Goal: Information Seeking & Learning: Learn about a topic

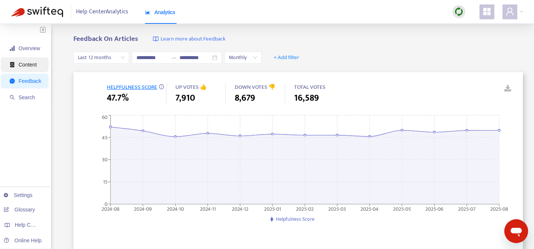
click at [36, 68] on span "Content" at bounding box center [26, 64] width 32 height 15
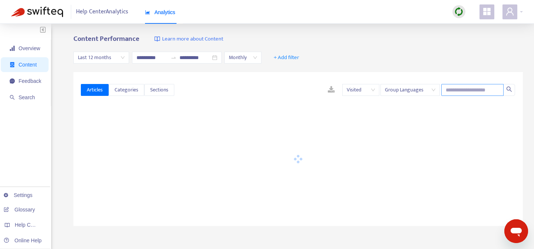
click at [455, 91] on input "text" at bounding box center [472, 90] width 62 height 12
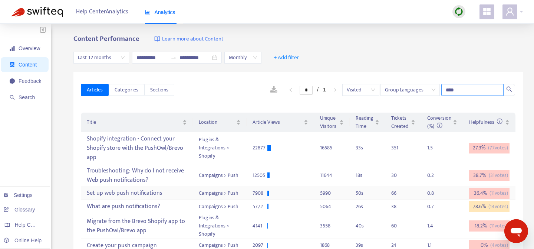
type input "****"
click at [152, 197] on div "Set up web push notifications" at bounding box center [137, 193] width 100 height 12
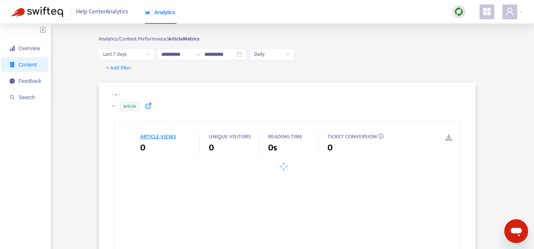
type input "**********"
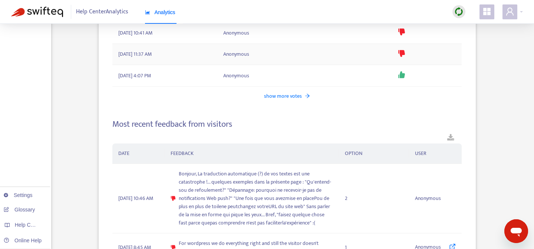
scroll to position [1101, 0]
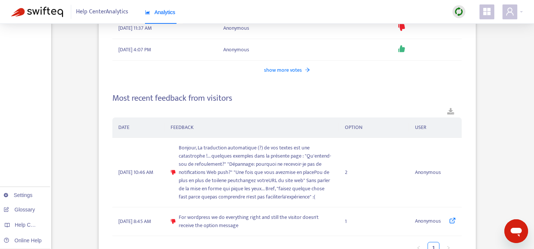
click at [279, 70] on span "show more votes" at bounding box center [283, 70] width 38 height 8
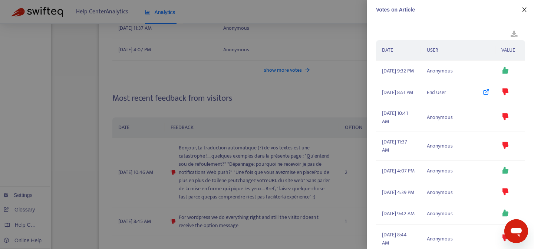
click at [527, 11] on icon "close" at bounding box center [525, 10] width 6 height 6
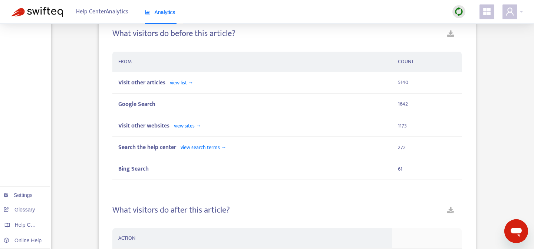
scroll to position [0, 0]
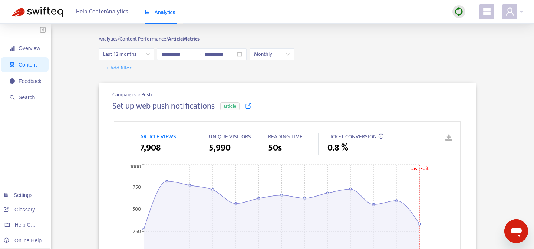
click at [249, 108] on icon at bounding box center [248, 105] width 7 height 7
click at [35, 82] on span "Feedback" at bounding box center [30, 81] width 23 height 6
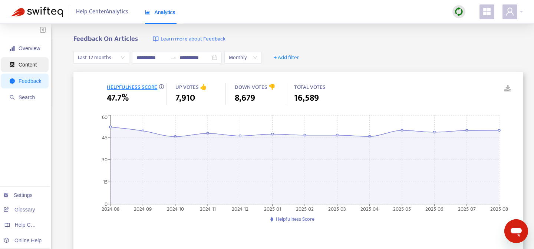
click at [36, 59] on span "Content" at bounding box center [26, 64] width 32 height 15
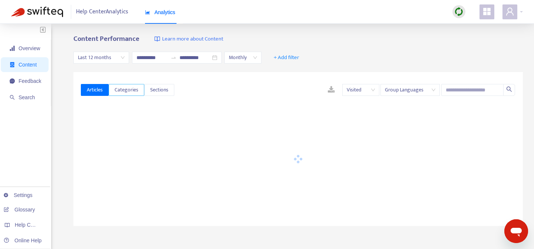
click at [132, 91] on span "Categories" at bounding box center [127, 90] width 24 height 8
click at [93, 88] on span "Articles" at bounding box center [95, 90] width 16 height 8
click at [292, 58] on span "+ Add filter" at bounding box center [287, 57] width 26 height 9
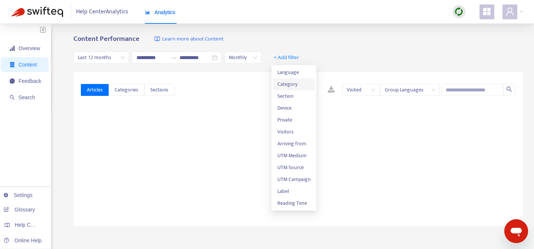
click at [299, 86] on span "Category" at bounding box center [293, 84] width 33 height 8
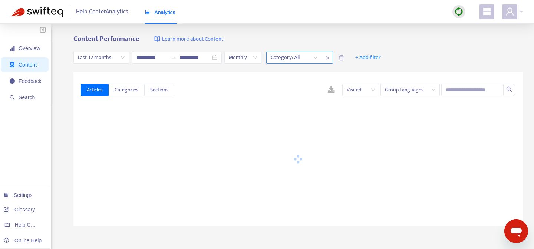
click at [321, 57] on div "Category: All" at bounding box center [294, 57] width 55 height 11
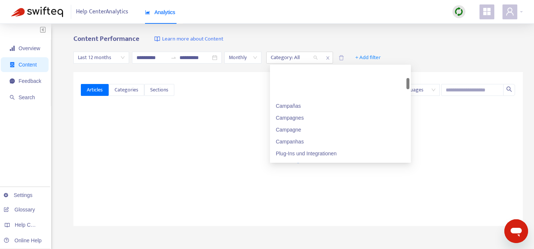
scroll to position [99, 0]
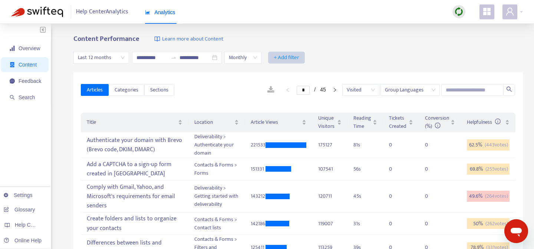
click at [284, 57] on span "+ Add filter" at bounding box center [287, 57] width 26 height 9
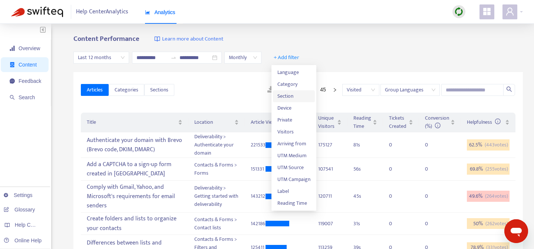
click at [295, 96] on span "Section" at bounding box center [293, 96] width 33 height 8
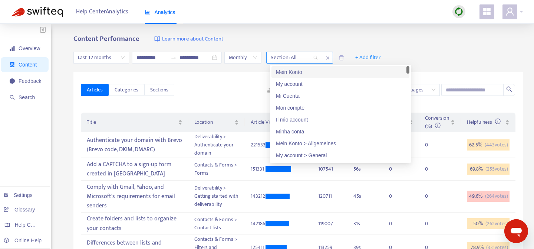
click at [319, 57] on div "Section: All" at bounding box center [294, 57] width 55 height 11
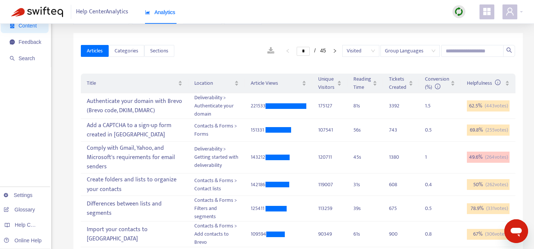
scroll to position [0, 0]
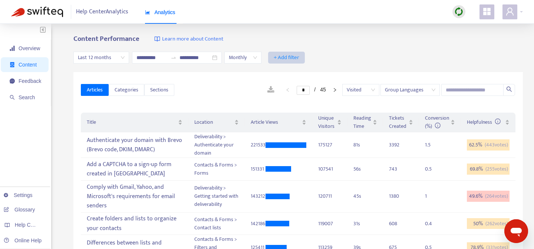
click at [285, 58] on span "+ Add filter" at bounding box center [287, 57] width 26 height 9
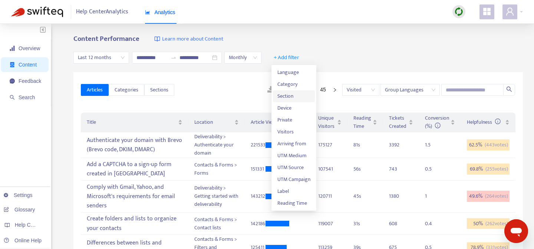
click at [293, 92] on span "Section" at bounding box center [293, 96] width 33 height 8
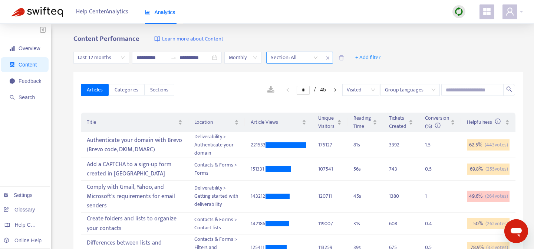
click at [321, 58] on div "Section: All" at bounding box center [294, 57] width 55 height 11
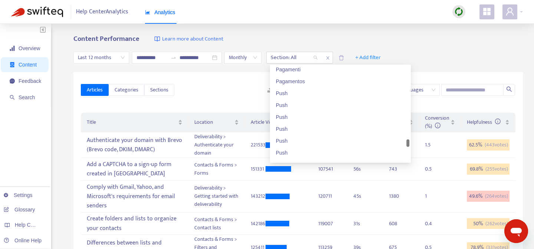
scroll to position [5476, 0]
click at [309, 104] on div "Push" at bounding box center [340, 104] width 129 height 8
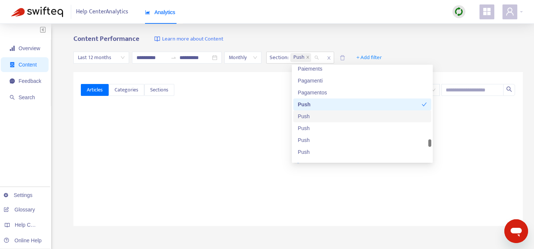
click at [314, 116] on div "Push" at bounding box center [362, 116] width 129 height 8
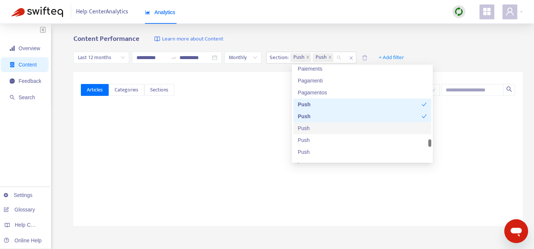
click at [317, 125] on div "Push" at bounding box center [362, 128] width 129 height 8
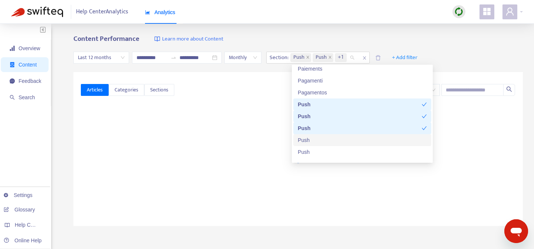
click at [322, 145] on div "Push" at bounding box center [362, 140] width 138 height 12
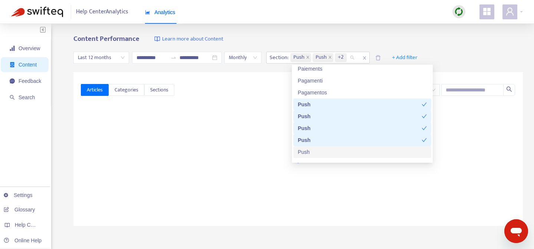
click at [322, 151] on div "Push" at bounding box center [362, 152] width 129 height 8
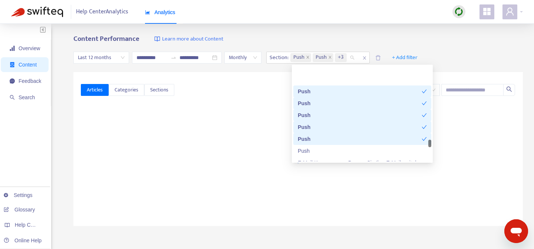
scroll to position [5510, 0]
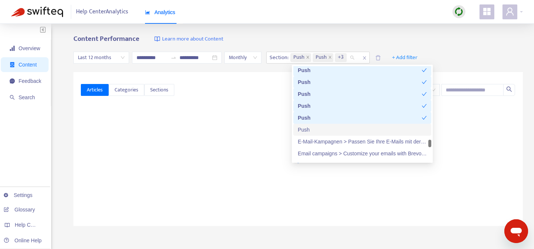
click at [322, 129] on div "Push" at bounding box center [362, 129] width 129 height 8
click at [375, 36] on div "Content Performance Learn more about Content" at bounding box center [298, 39] width 450 height 9
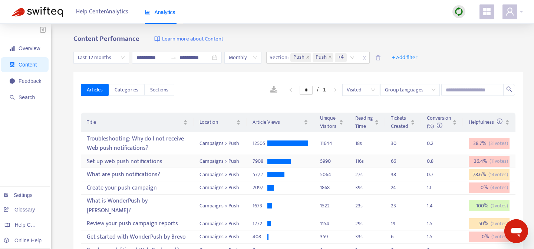
click at [148, 166] on div "Set up web push notifications" at bounding box center [137, 161] width 101 height 12
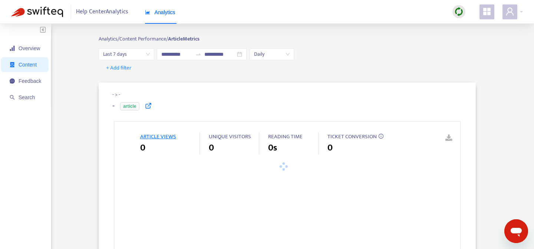
type input "**********"
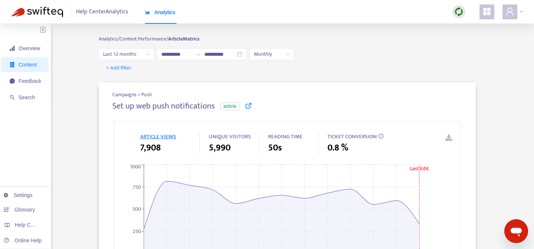
click at [522, 12] on div at bounding box center [513, 11] width 20 height 15
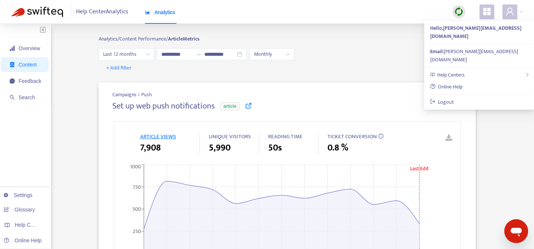
click at [391, 47] on div "Analytics/ Content Performance/ Article Metrics" at bounding box center [287, 41] width 377 height 13
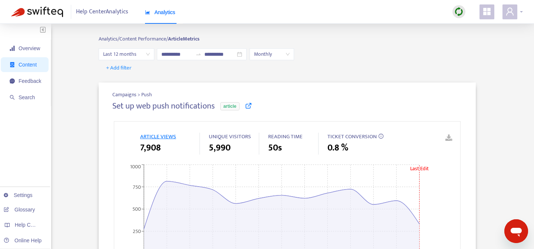
click at [510, 11] on icon "user" at bounding box center [510, 11] width 9 height 9
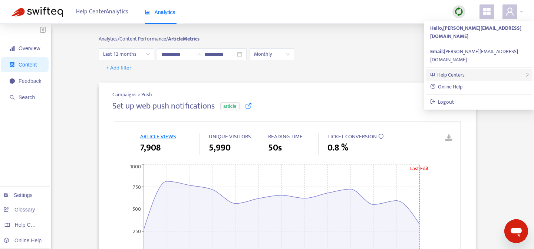
click at [473, 69] on div "Help Centers" at bounding box center [479, 75] width 107 height 12
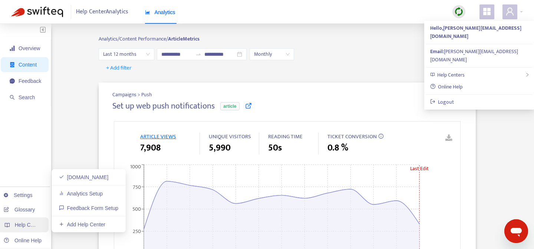
click at [33, 229] on div "Help Centers" at bounding box center [23, 224] width 51 height 15
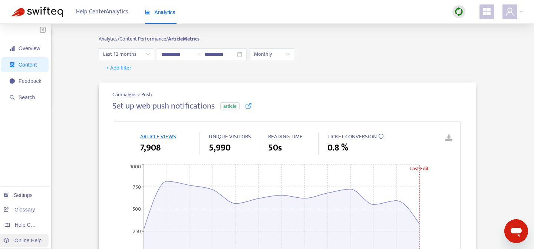
click at [33, 237] on link "Online Help" at bounding box center [23, 240] width 38 height 6
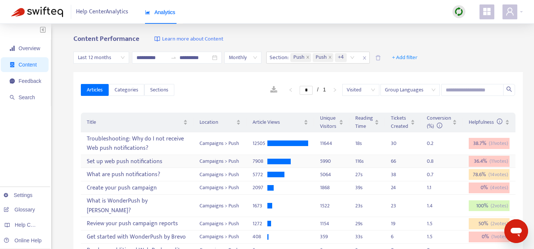
click at [91, 164] on div "Set up web push notifications" at bounding box center [137, 161] width 101 height 12
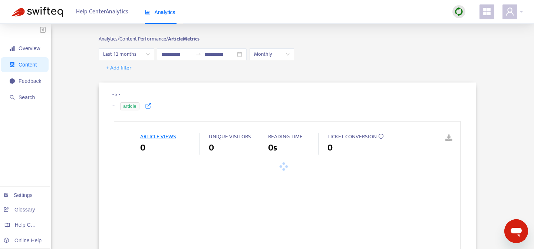
type input "**********"
